Goal: Information Seeking & Learning: Learn about a topic

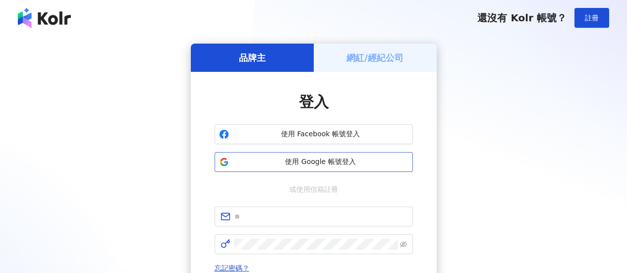
click at [310, 157] on span "使用 Google 帳號登入" at bounding box center [320, 162] width 175 height 10
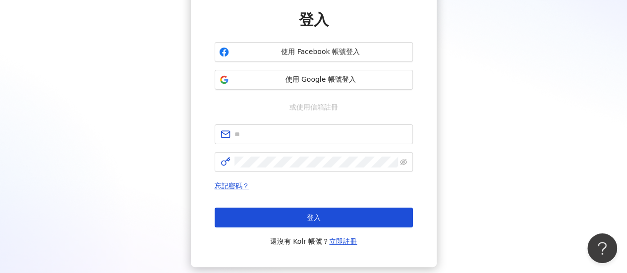
scroll to position [46, 0]
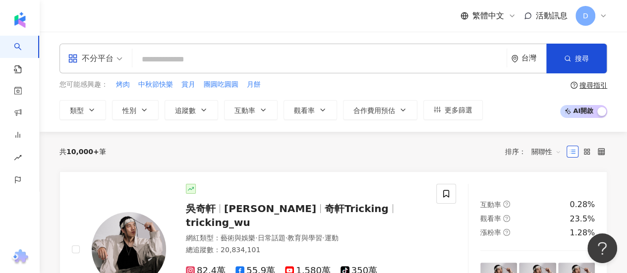
click at [294, 55] on input "search" at bounding box center [319, 59] width 366 height 19
paste input "*****"
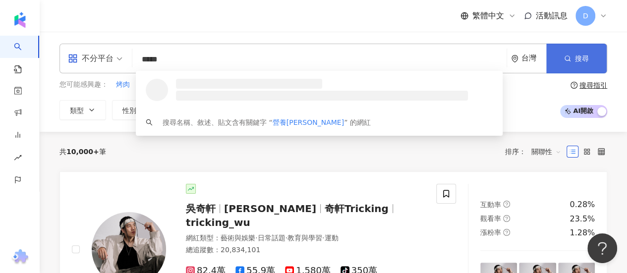
click at [564, 62] on span "button" at bounding box center [567, 59] width 7 height 8
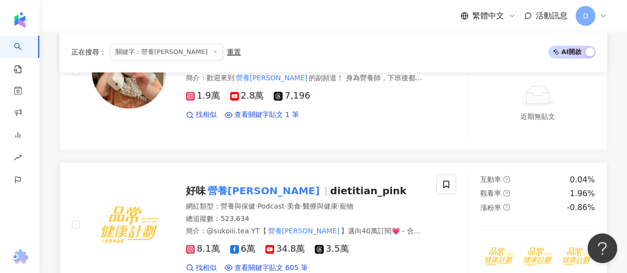
scroll to position [165, 0]
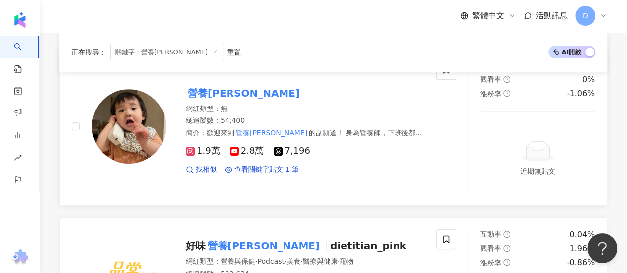
click at [216, 92] on mark "營養師品瑄" at bounding box center [244, 93] width 116 height 16
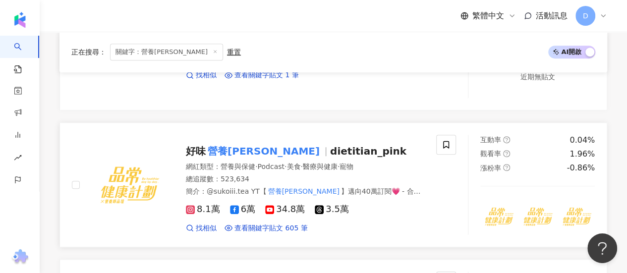
scroll to position [248, 0]
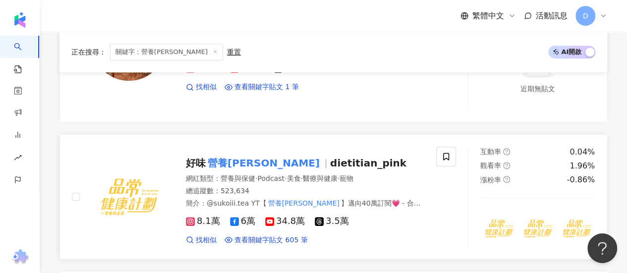
click at [265, 163] on span "好味 營養師品瑄" at bounding box center [258, 163] width 144 height 12
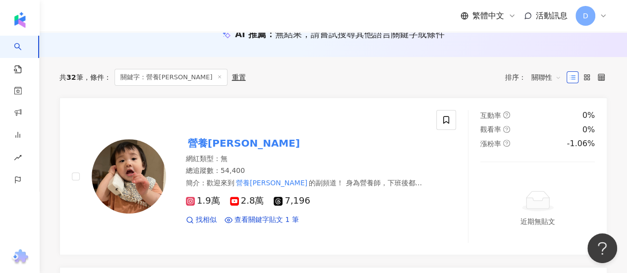
scroll to position [0, 0]
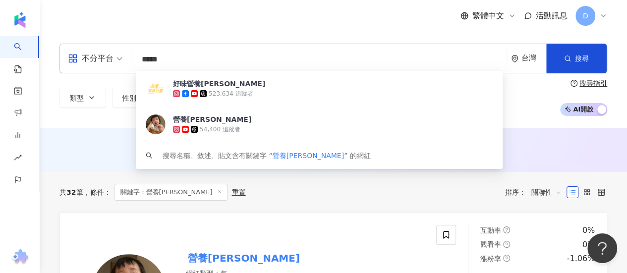
click at [205, 61] on input "*****" at bounding box center [319, 59] width 366 height 19
type input "*"
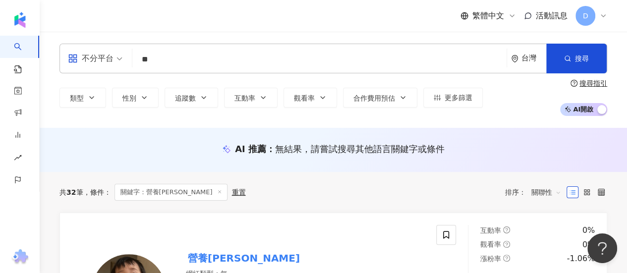
type input "*"
type input "****"
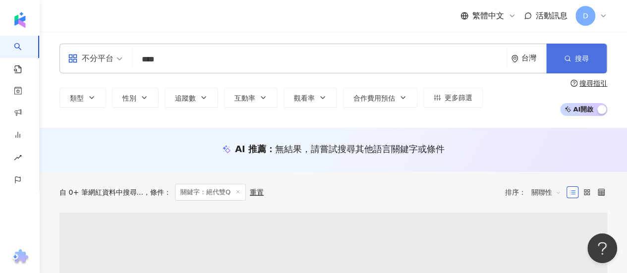
click at [573, 51] on button "搜尋" at bounding box center [576, 59] width 60 height 30
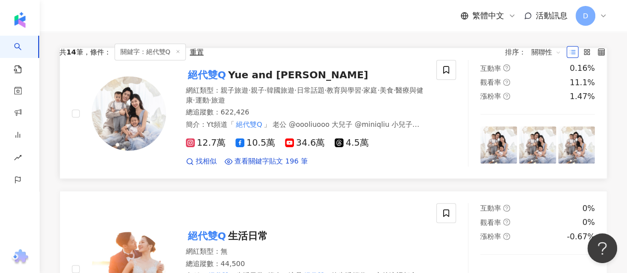
scroll to position [82, 0]
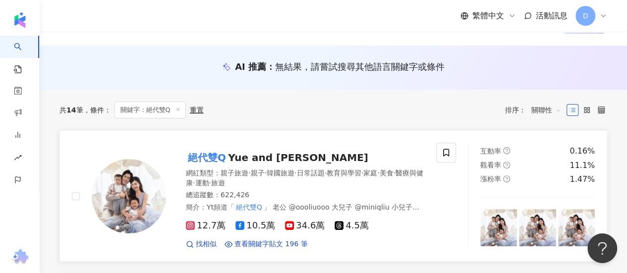
click at [234, 155] on span "Yue and Wei" at bounding box center [298, 158] width 140 height 12
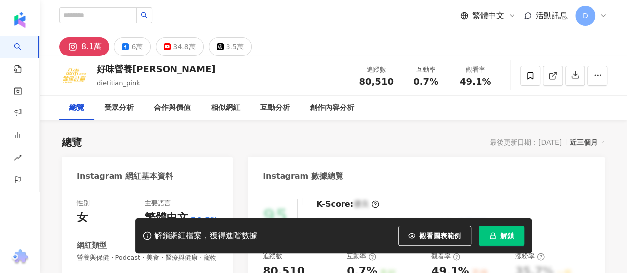
click at [185, 49] on div "34.8萬" at bounding box center [184, 47] width 22 height 14
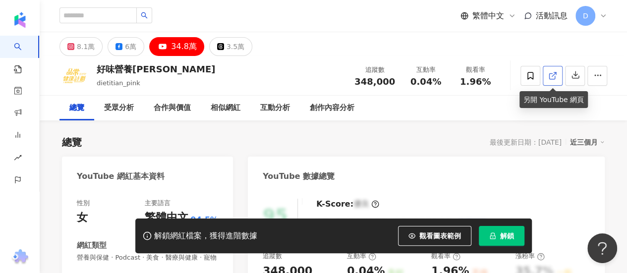
click at [555, 75] on icon at bounding box center [552, 75] width 9 height 9
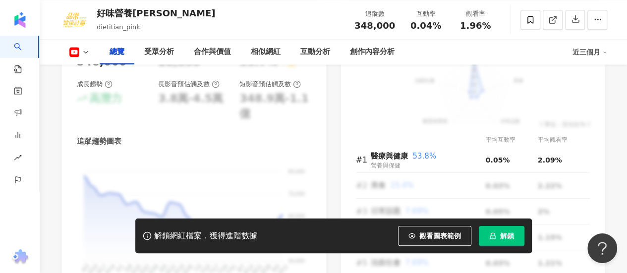
scroll to position [743, 0]
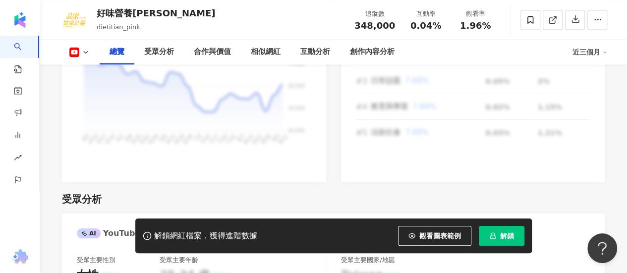
click at [499, 236] on button "解鎖" at bounding box center [502, 236] width 46 height 20
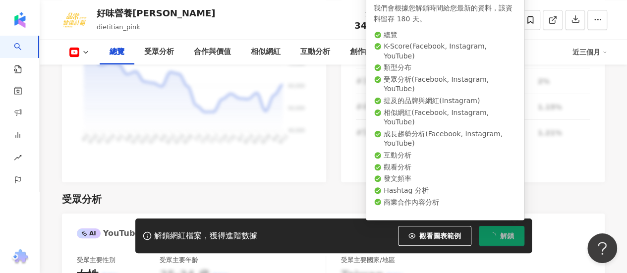
click at [499, 231] on button "解鎖" at bounding box center [502, 236] width 46 height 20
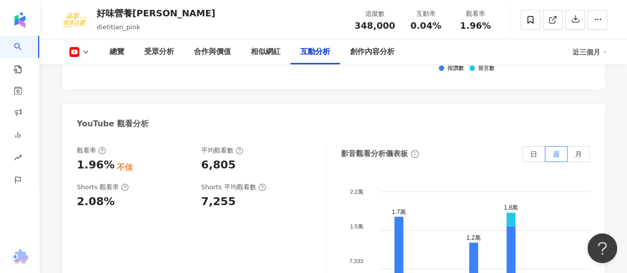
scroll to position [1900, 0]
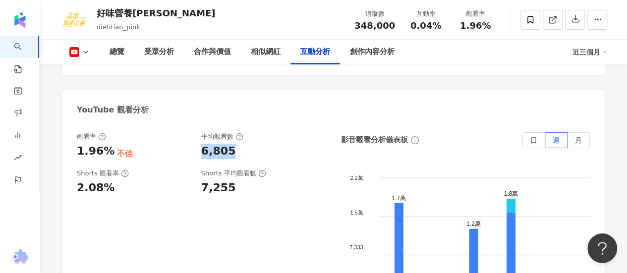
drag, startPoint x: 198, startPoint y: 111, endPoint x: 235, endPoint y: 117, distance: 37.2
click at [233, 132] on div "觀看率 1.96% 不佳 平均觀看數 6,805" at bounding box center [196, 145] width 239 height 27
copy div "6,805"
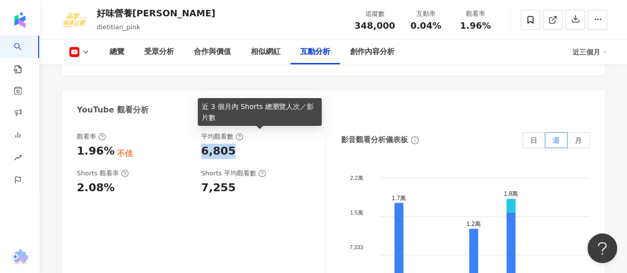
copy div "6,805"
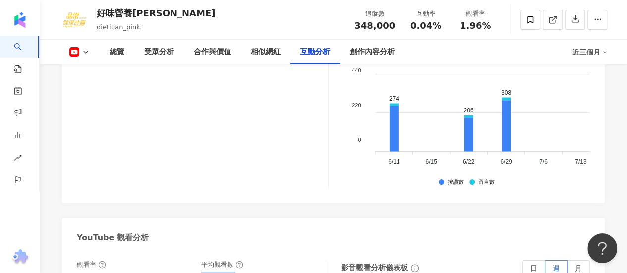
scroll to position [1735, 0]
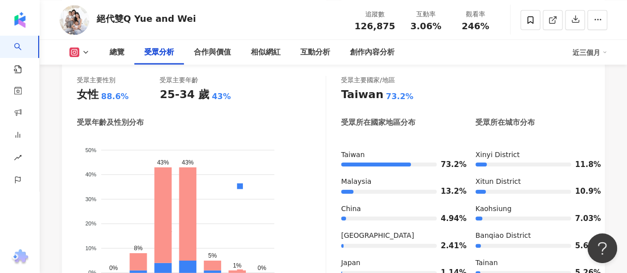
scroll to position [991, 0]
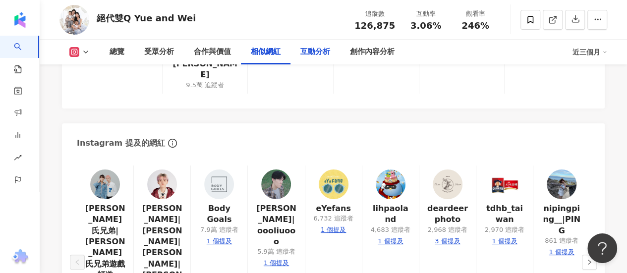
click at [309, 57] on div "互動分析" at bounding box center [315, 52] width 30 height 12
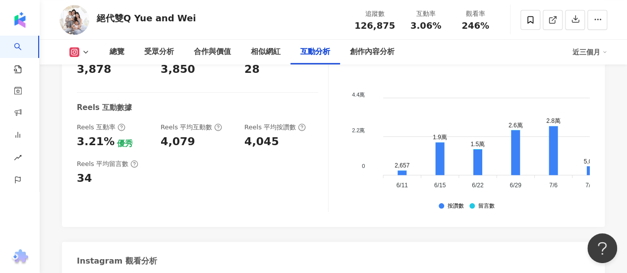
scroll to position [2241, 0]
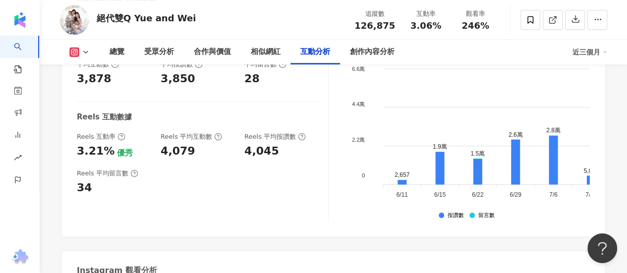
click at [83, 48] on button at bounding box center [79, 52] width 40 height 10
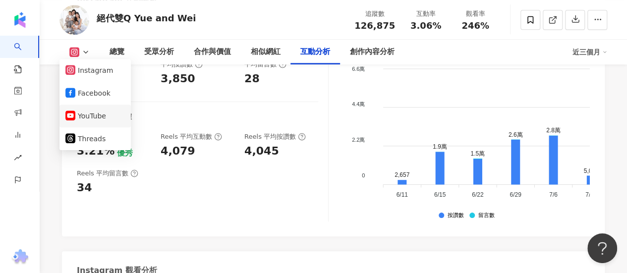
click at [84, 114] on button "YouTube" at bounding box center [94, 116] width 59 height 14
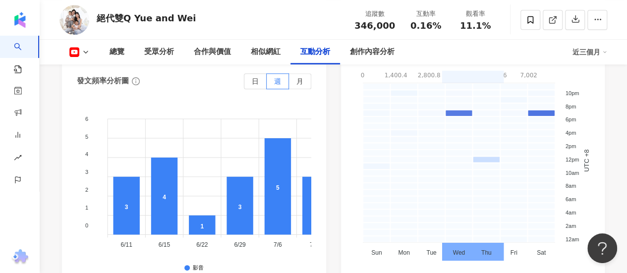
scroll to position [1796, 0]
